Goal: Transaction & Acquisition: Obtain resource

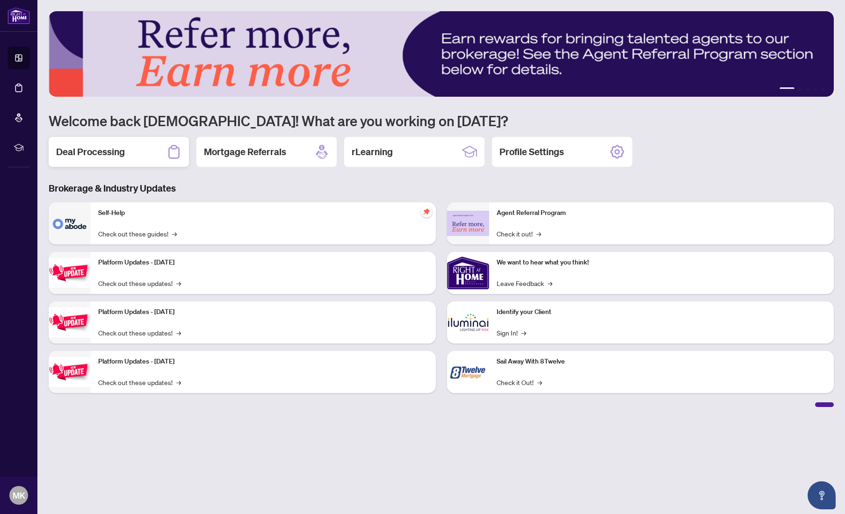
click at [99, 147] on h2 "Deal Processing" at bounding box center [90, 151] width 69 height 13
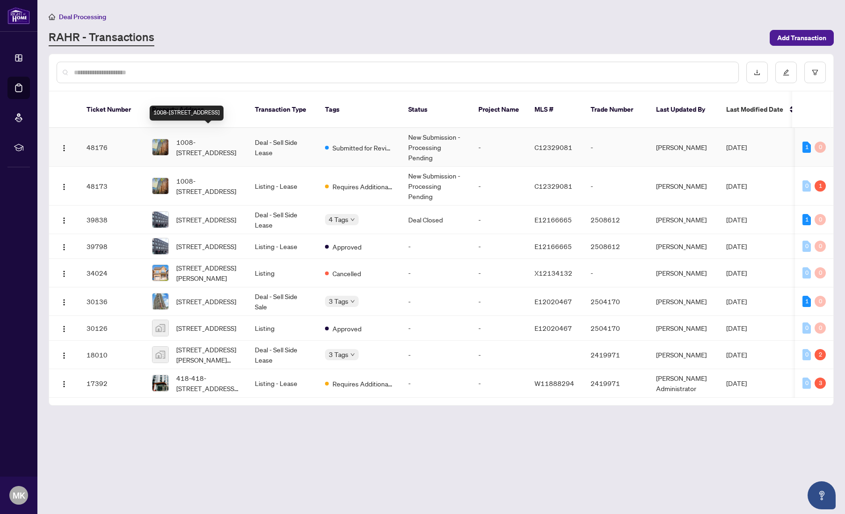
click at [202, 137] on span "1008-[STREET_ADDRESS]" at bounding box center [208, 147] width 64 height 21
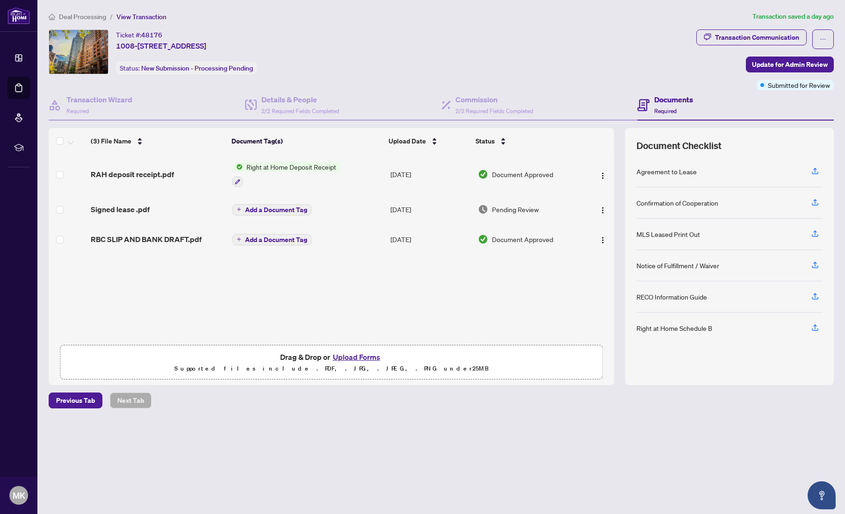
click at [294, 167] on span "Right at Home Deposit Receipt" at bounding box center [291, 167] width 97 height 10
click at [249, 165] on span "Right at Home Deposit Receipt" at bounding box center [291, 167] width 97 height 10
click at [270, 165] on span "Right at Home Deposit Receipt" at bounding box center [291, 166] width 97 height 10
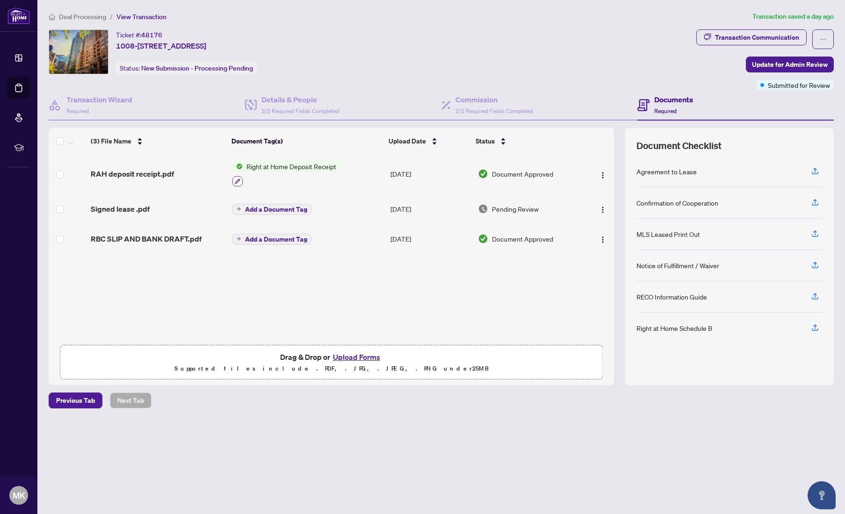
click at [237, 179] on icon "button" at bounding box center [238, 182] width 6 height 6
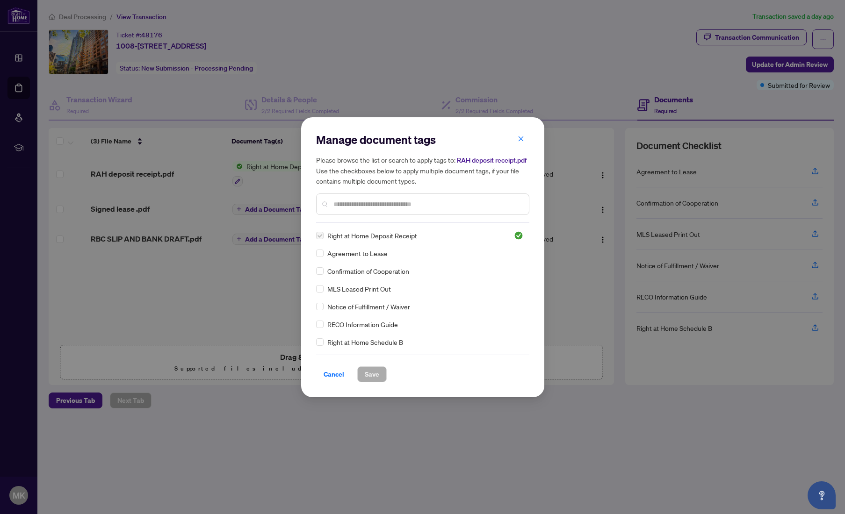
click at [522, 157] on span "RAH deposit receipt.pdf" at bounding box center [492, 160] width 70 height 8
click at [520, 140] on icon "close" at bounding box center [520, 139] width 5 height 5
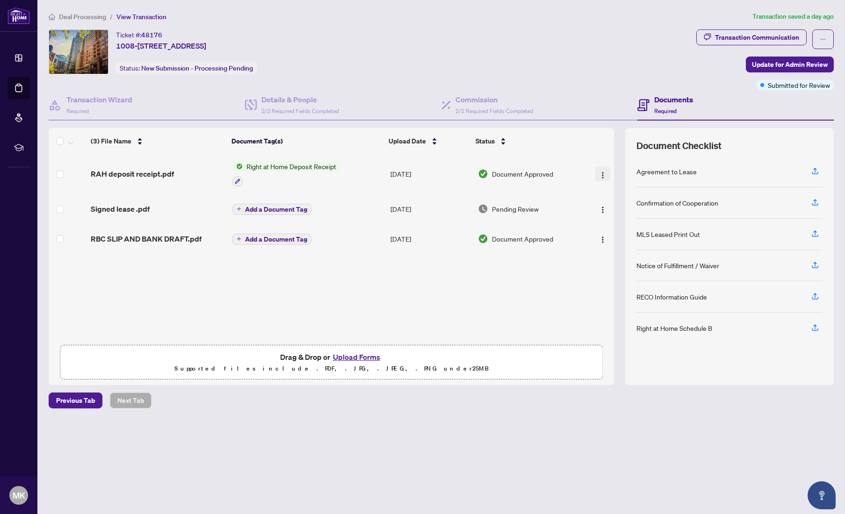
click at [599, 172] on img "button" at bounding box center [602, 175] width 7 height 7
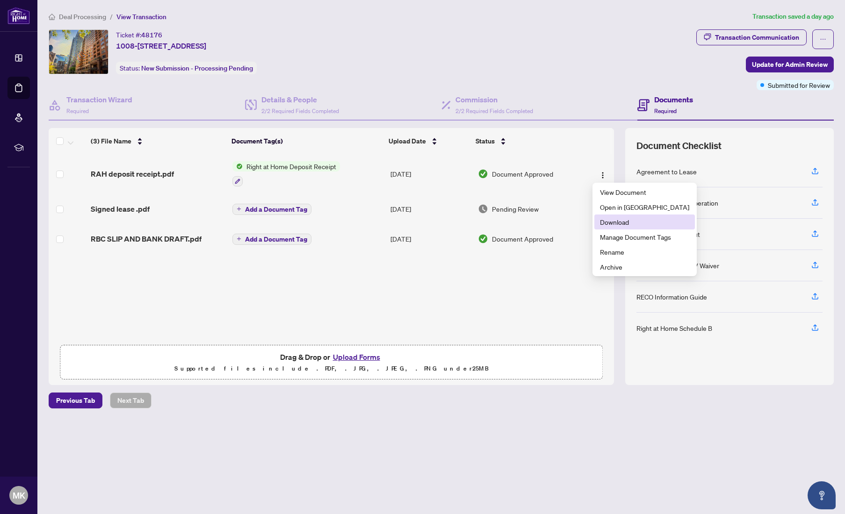
click at [619, 220] on span "Download" at bounding box center [644, 222] width 89 height 10
